Goal: Navigation & Orientation: Find specific page/section

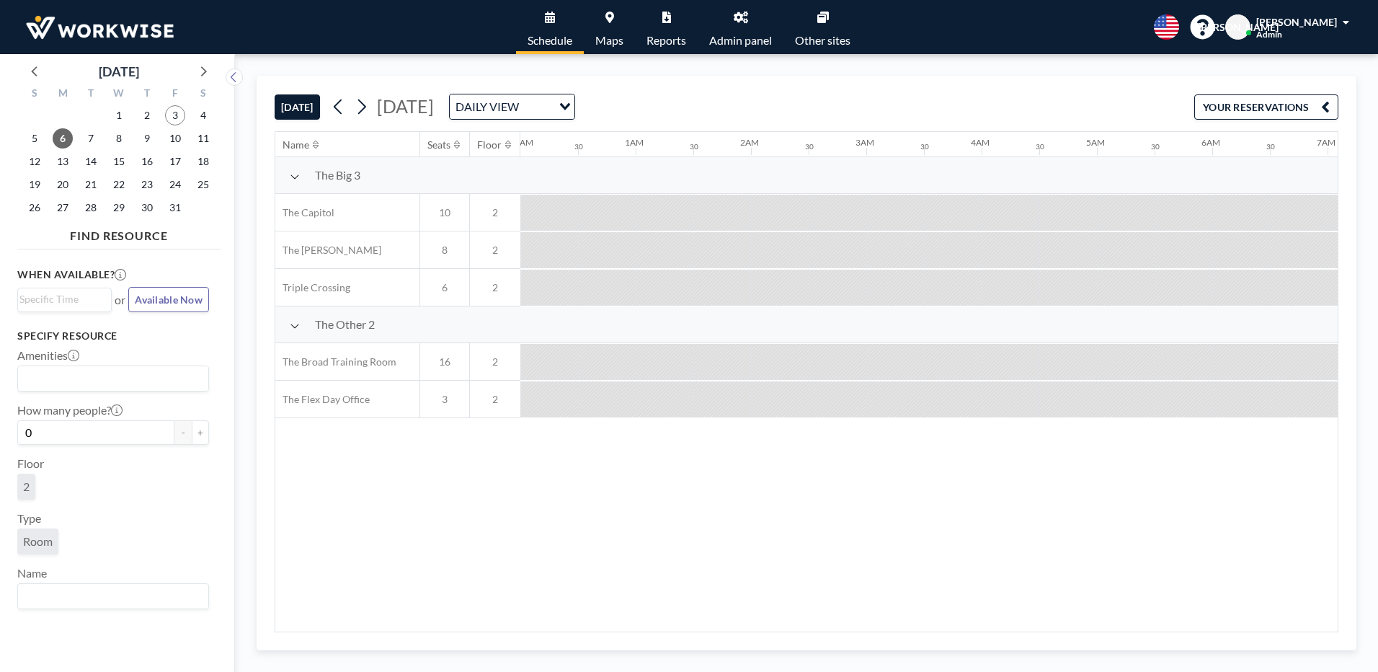
scroll to position [0, 1113]
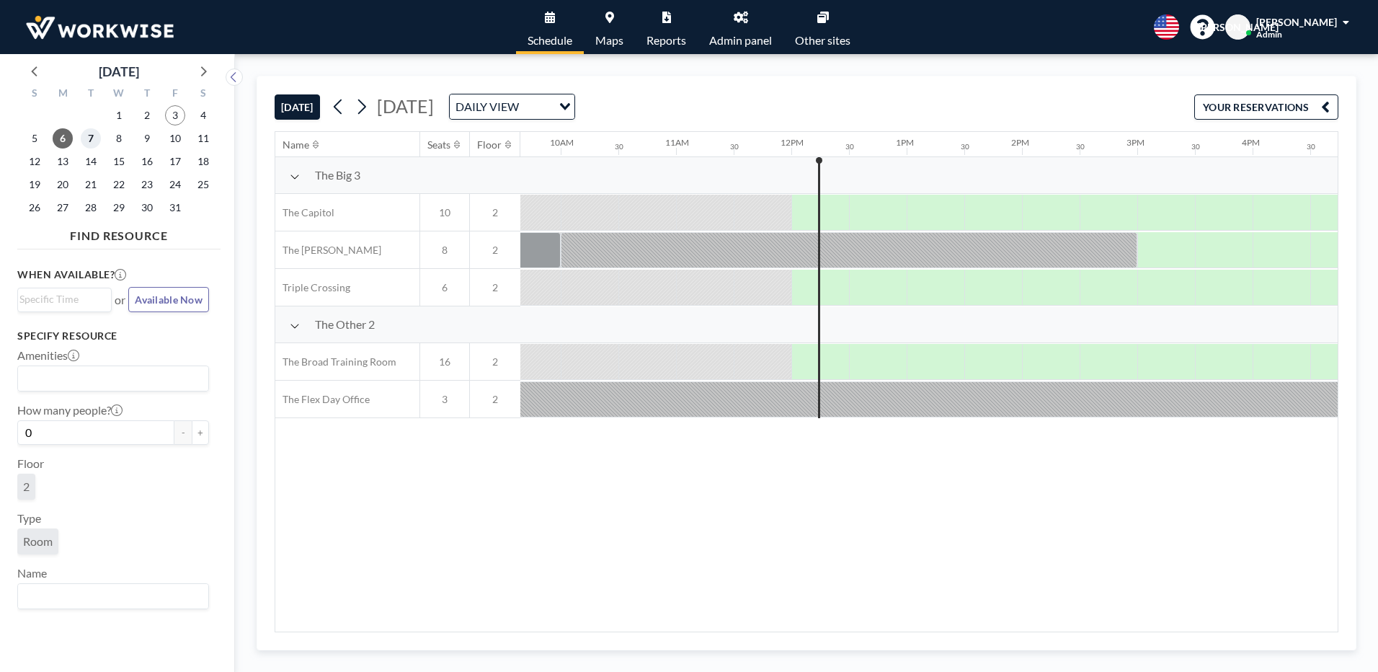
click at [84, 140] on span "7" at bounding box center [91, 138] width 20 height 20
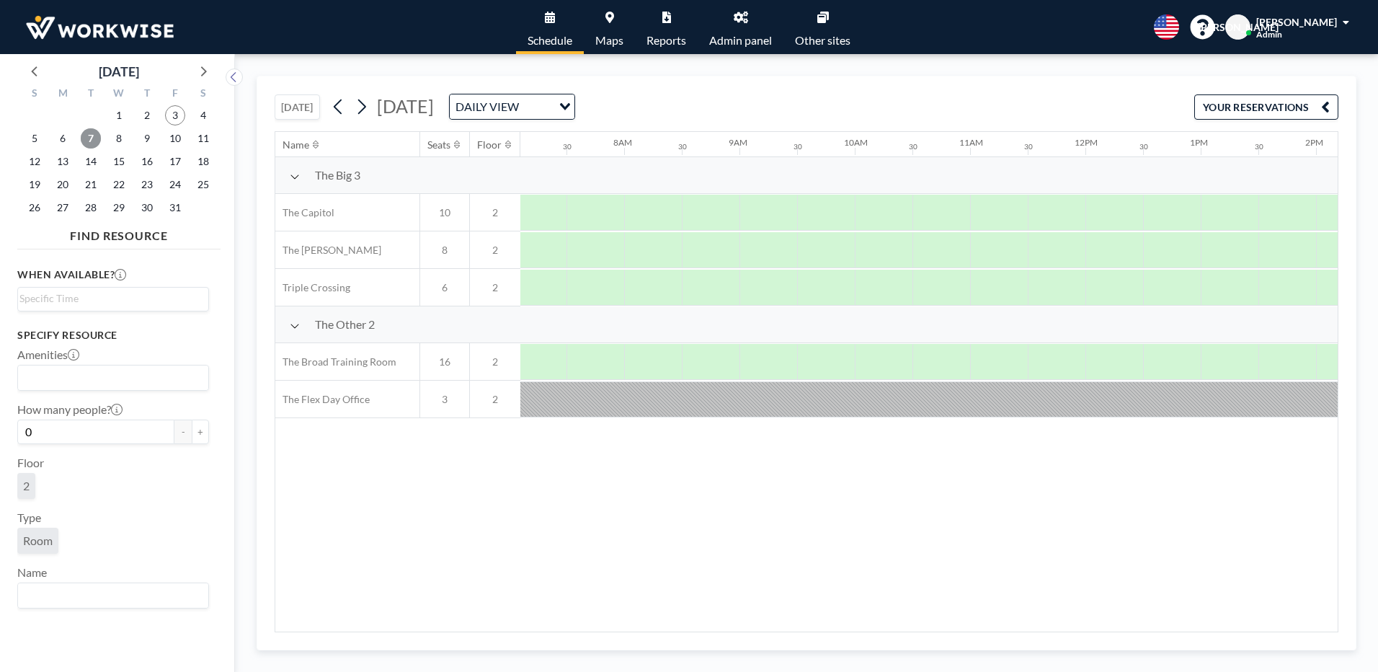
scroll to position [0, 865]
click at [64, 137] on span "6" at bounding box center [63, 138] width 20 height 20
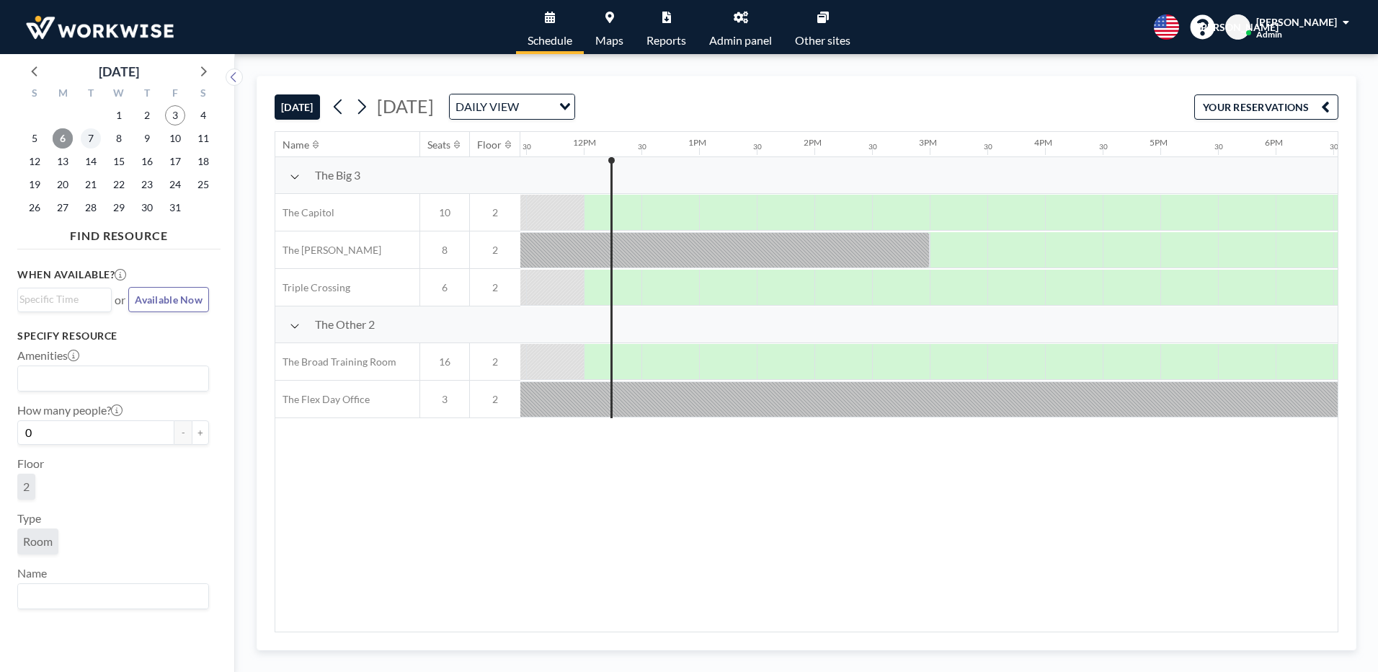
scroll to position [0, 1326]
click at [101, 137] on div "7" at bounding box center [91, 138] width 28 height 23
click at [96, 140] on span "7" at bounding box center [91, 138] width 20 height 20
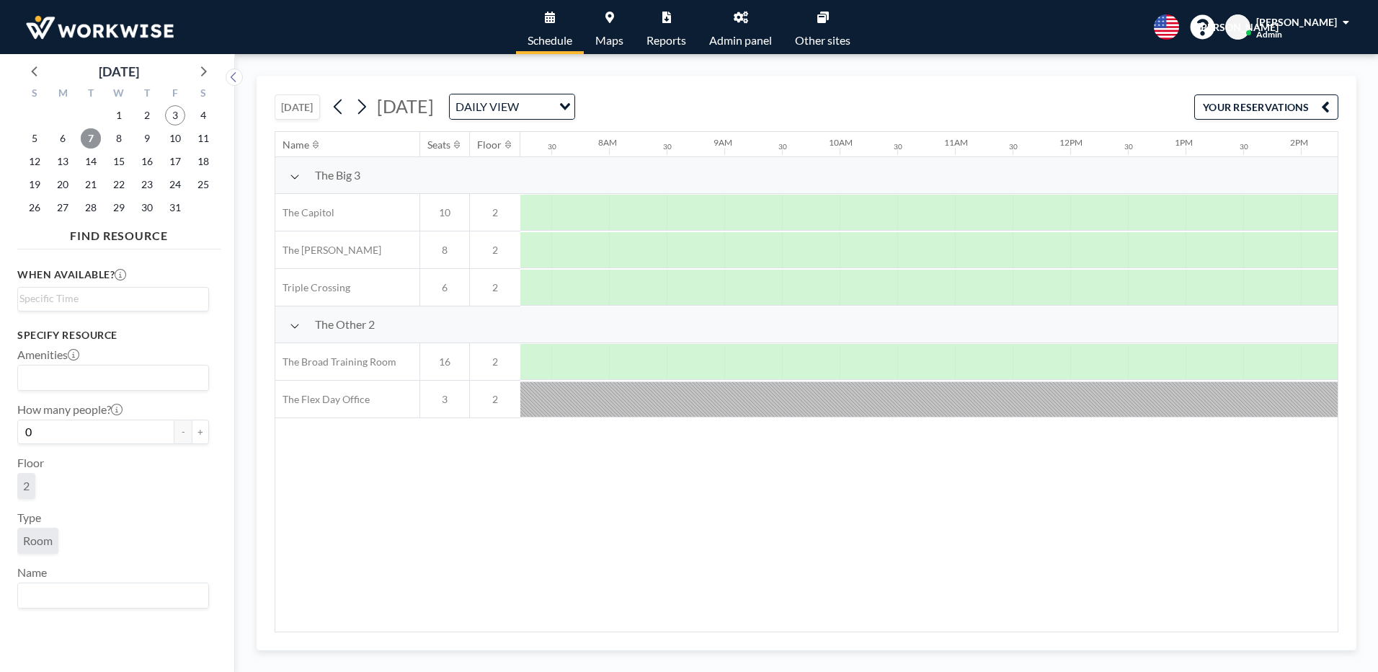
scroll to position [0, 865]
click at [123, 140] on span "8" at bounding box center [119, 138] width 20 height 20
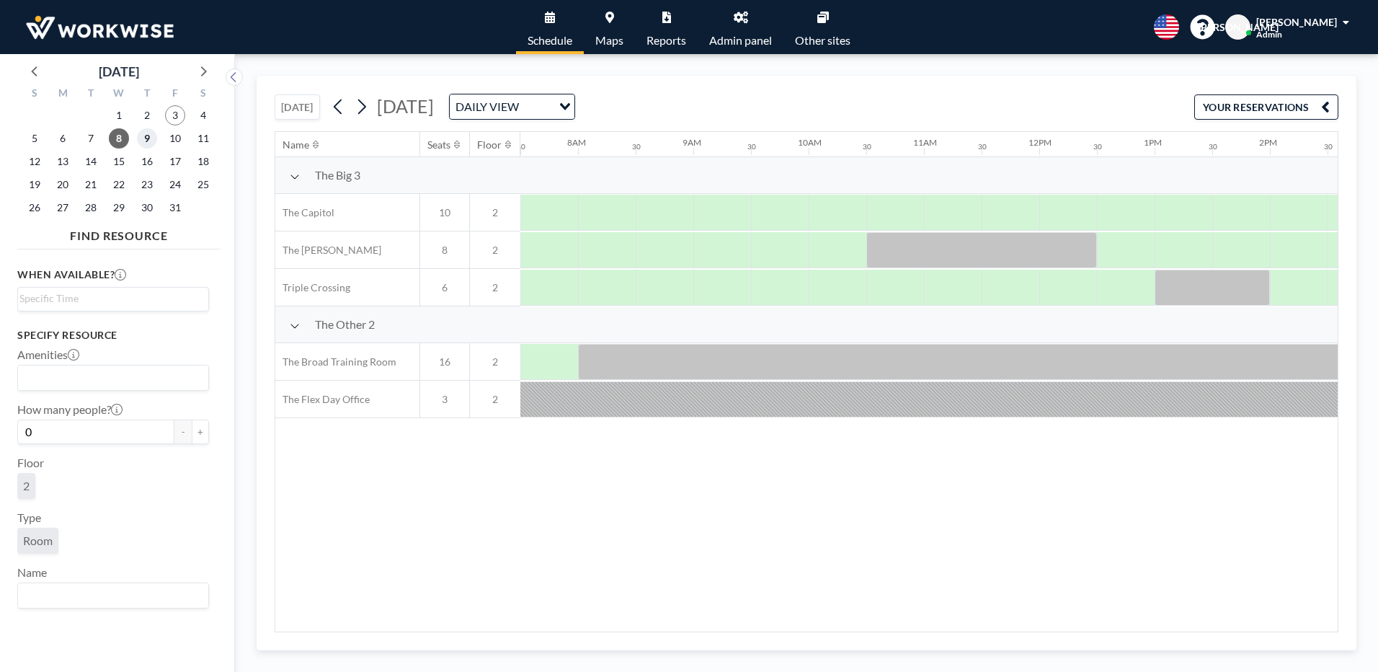
click at [146, 141] on span "9" at bounding box center [147, 138] width 20 height 20
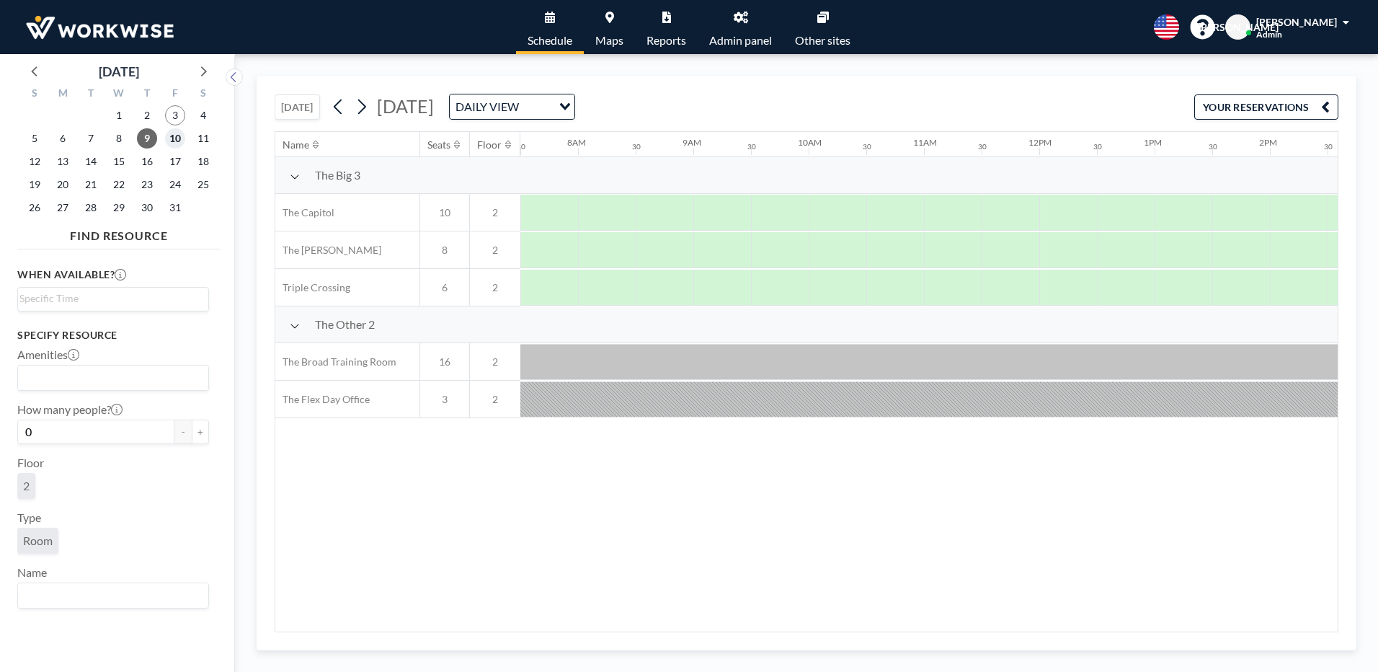
click at [171, 140] on span "10" at bounding box center [175, 138] width 20 height 20
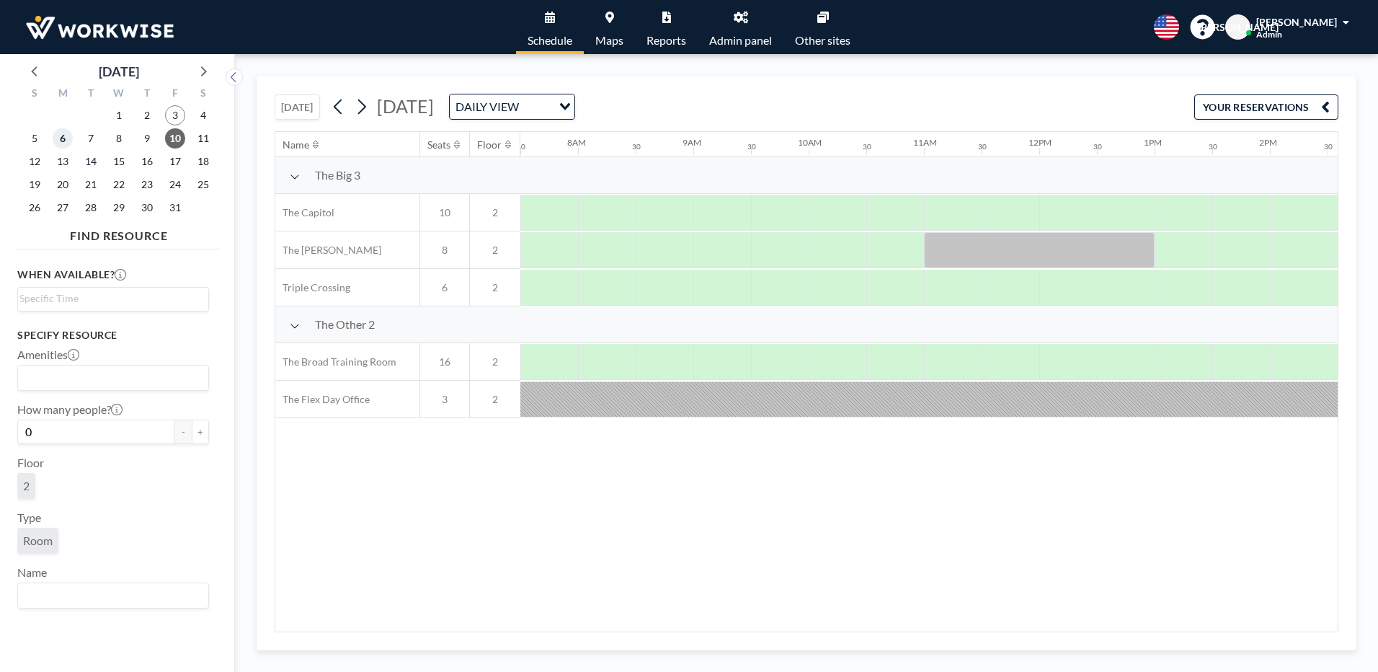
click at [61, 142] on span "6" at bounding box center [63, 138] width 20 height 20
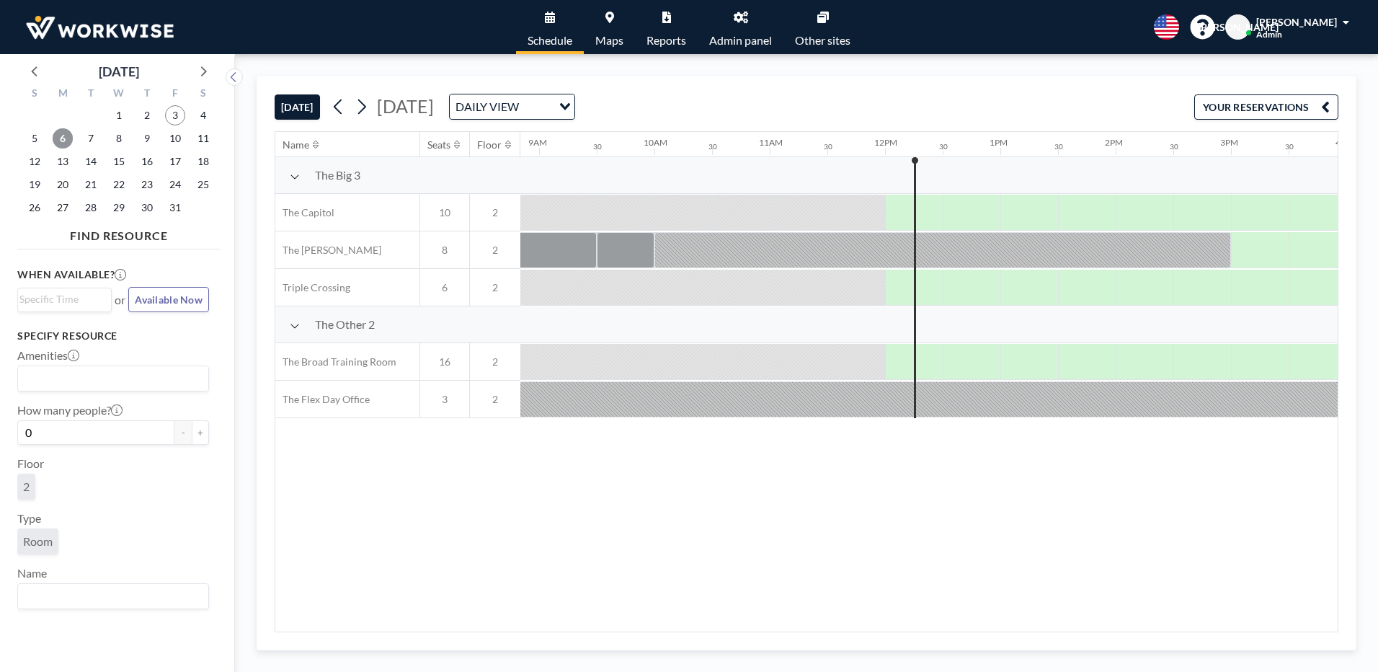
scroll to position [0, 1326]
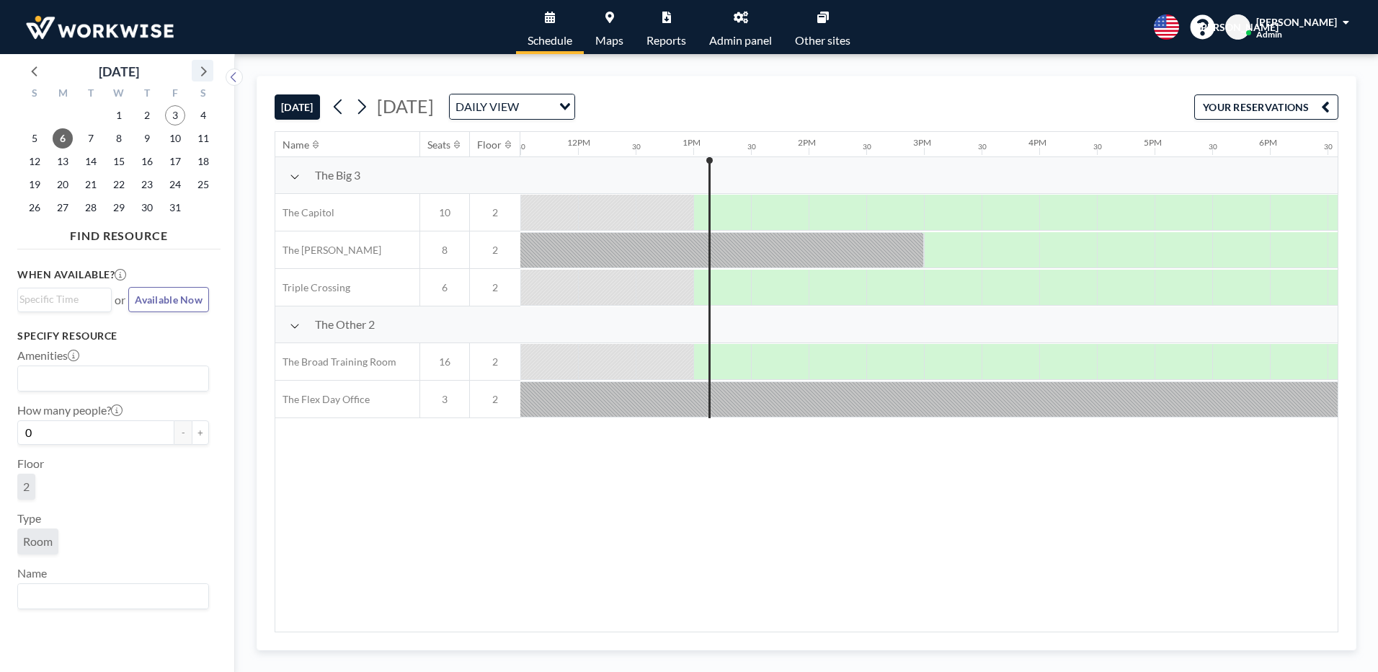
click at [210, 73] on icon at bounding box center [202, 70] width 19 height 19
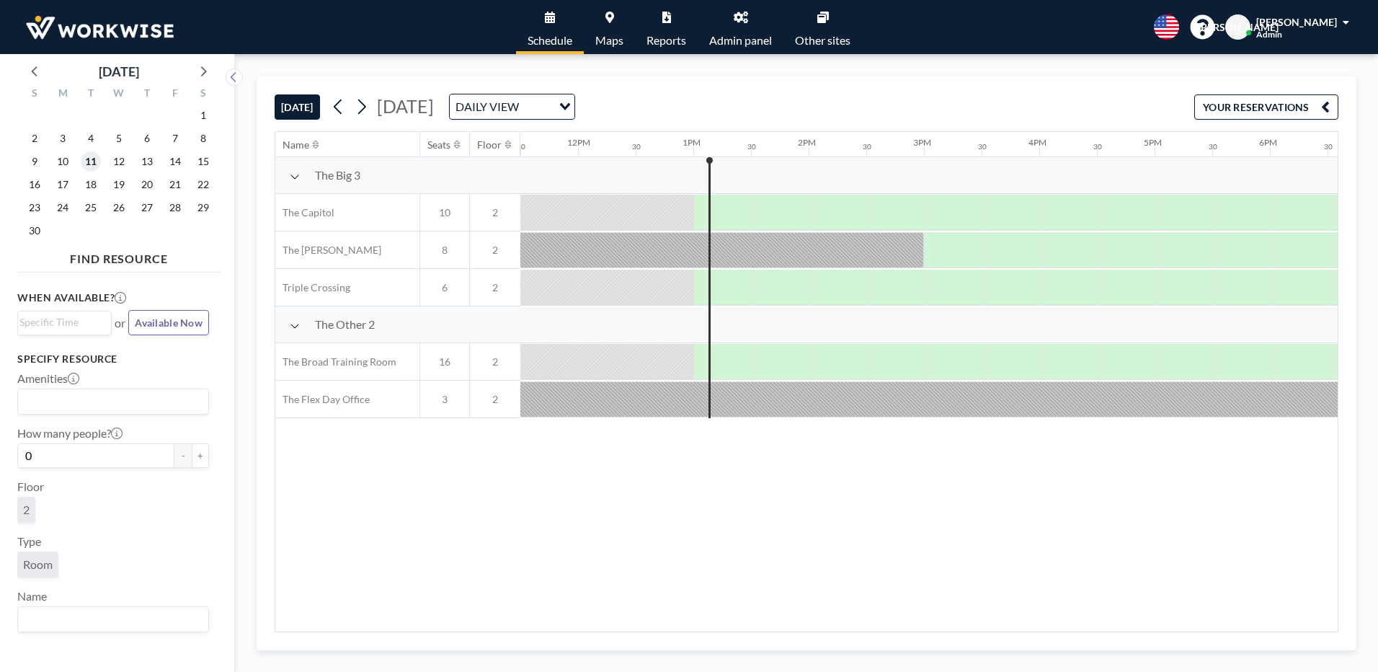
click at [87, 162] on span "11" at bounding box center [91, 161] width 20 height 20
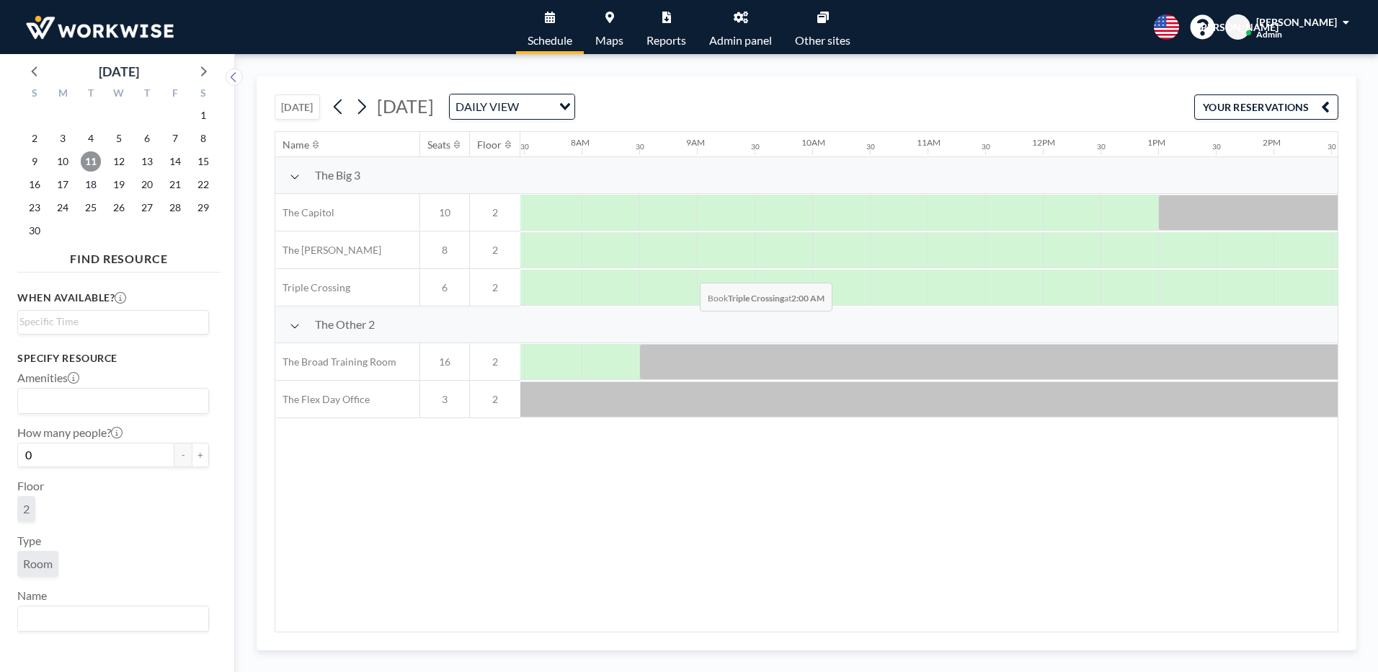
scroll to position [0, 865]
click at [145, 158] on span "13" at bounding box center [147, 161] width 20 height 20
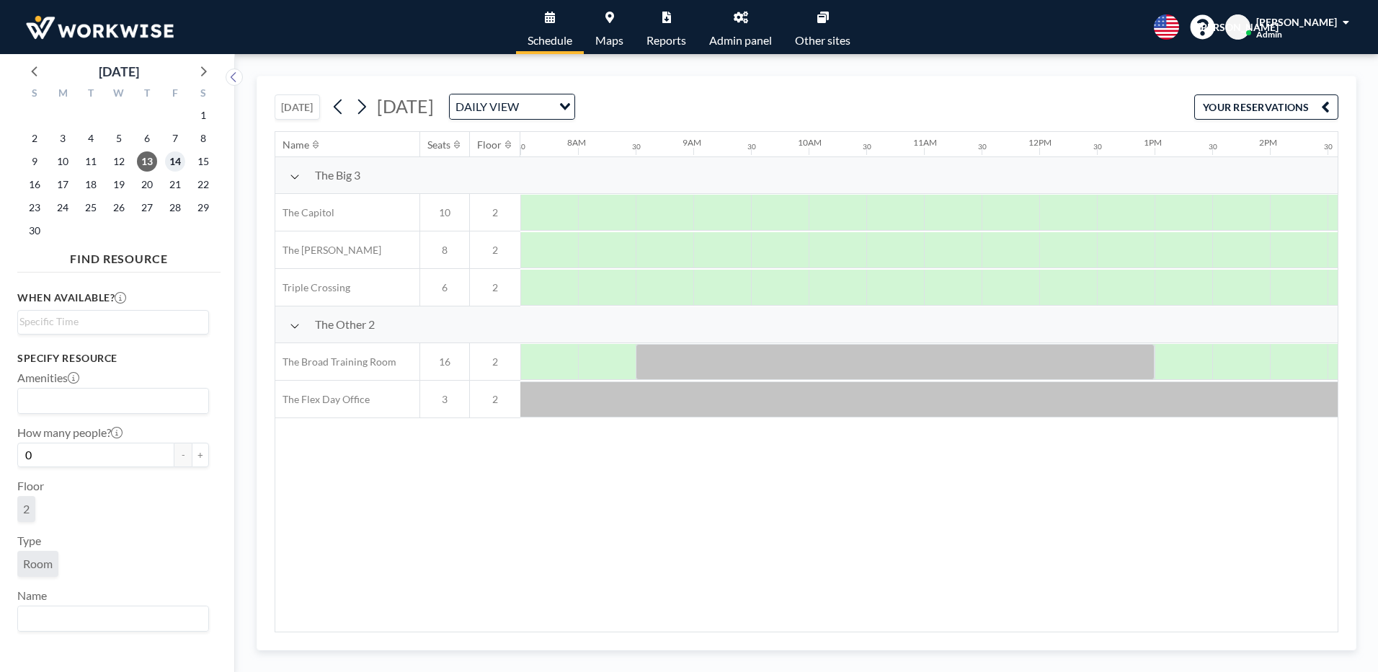
click at [180, 165] on span "14" at bounding box center [175, 161] width 20 height 20
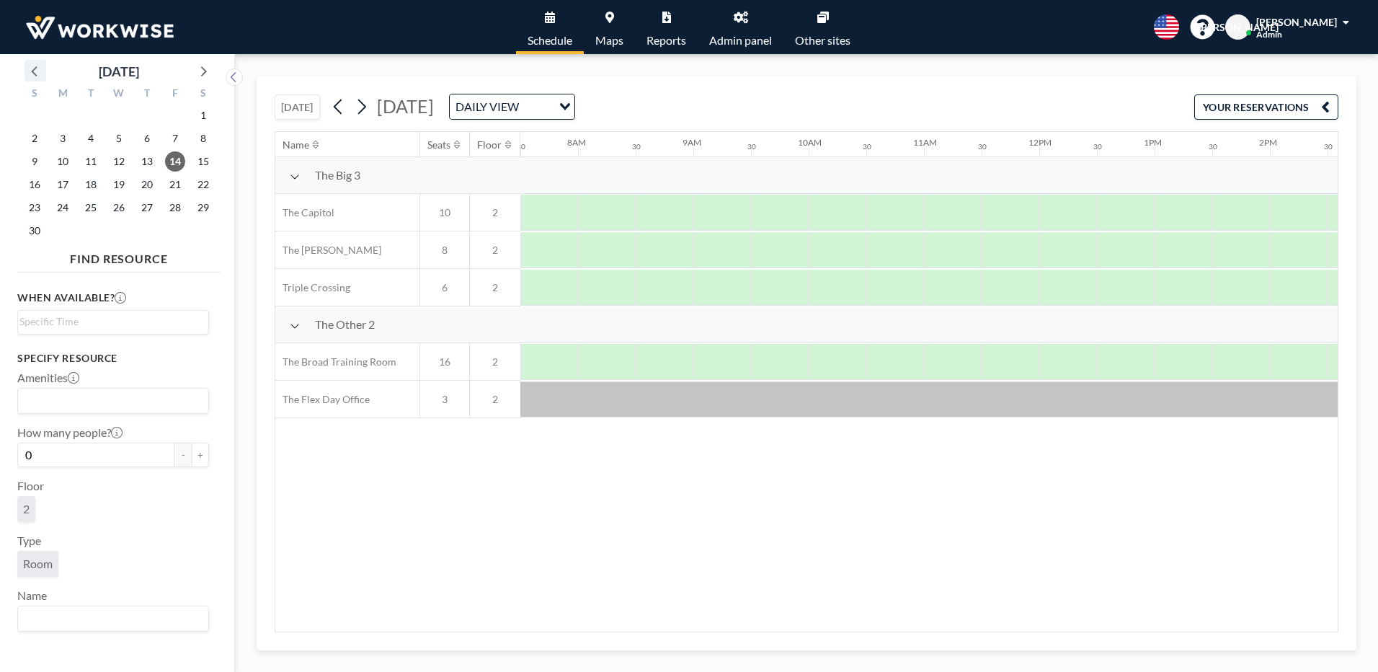
click at [33, 64] on icon at bounding box center [35, 70] width 19 height 19
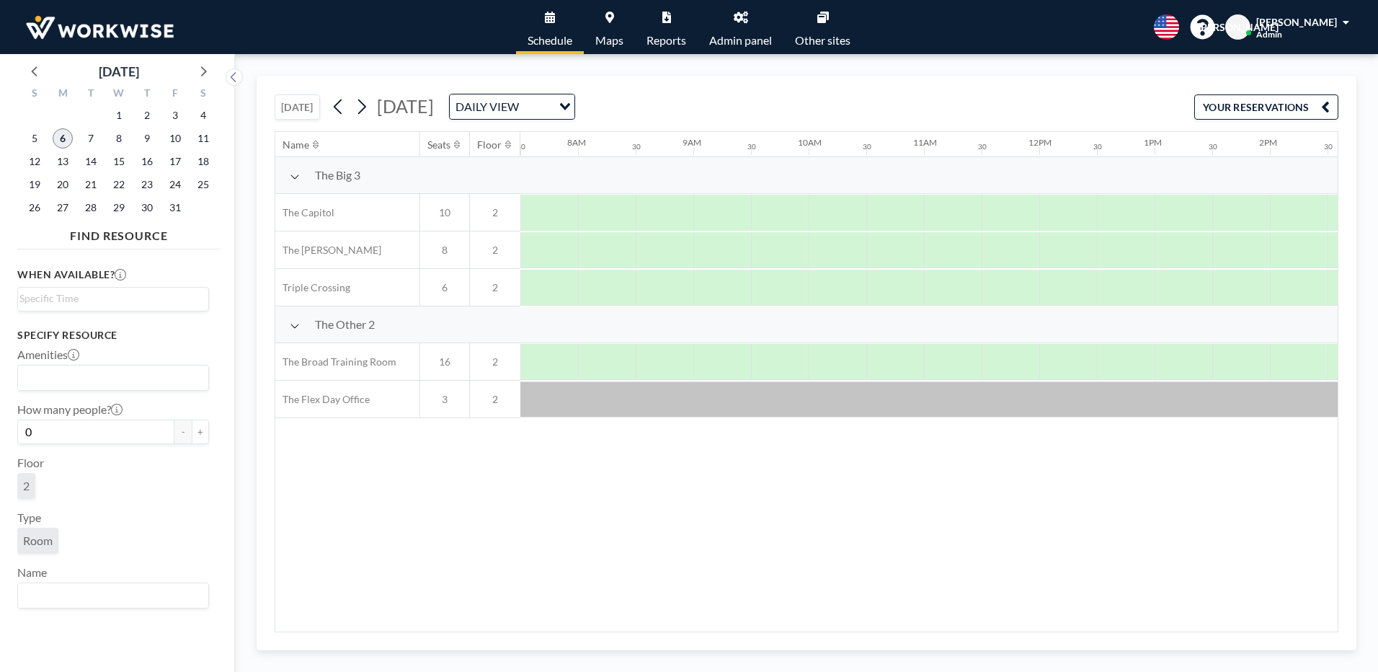
click at [60, 141] on span "6" at bounding box center [63, 138] width 20 height 20
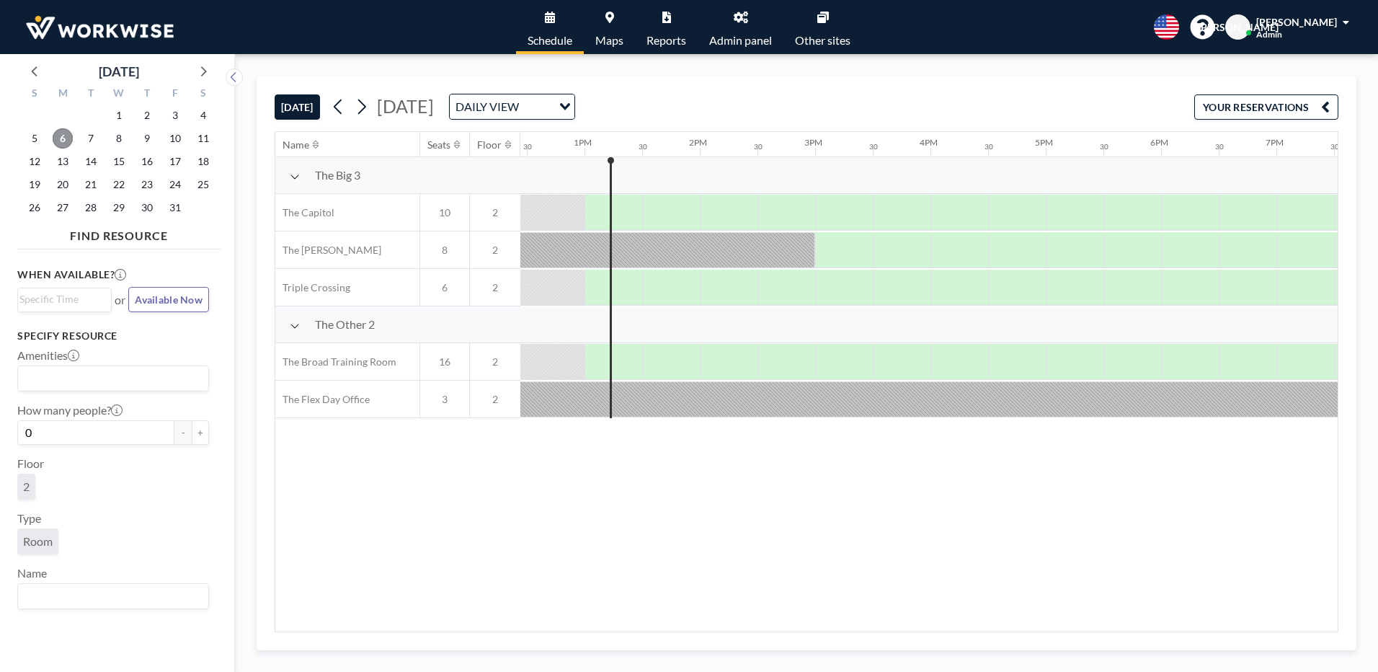
scroll to position [0, 1442]
